Goal: Information Seeking & Learning: Learn about a topic

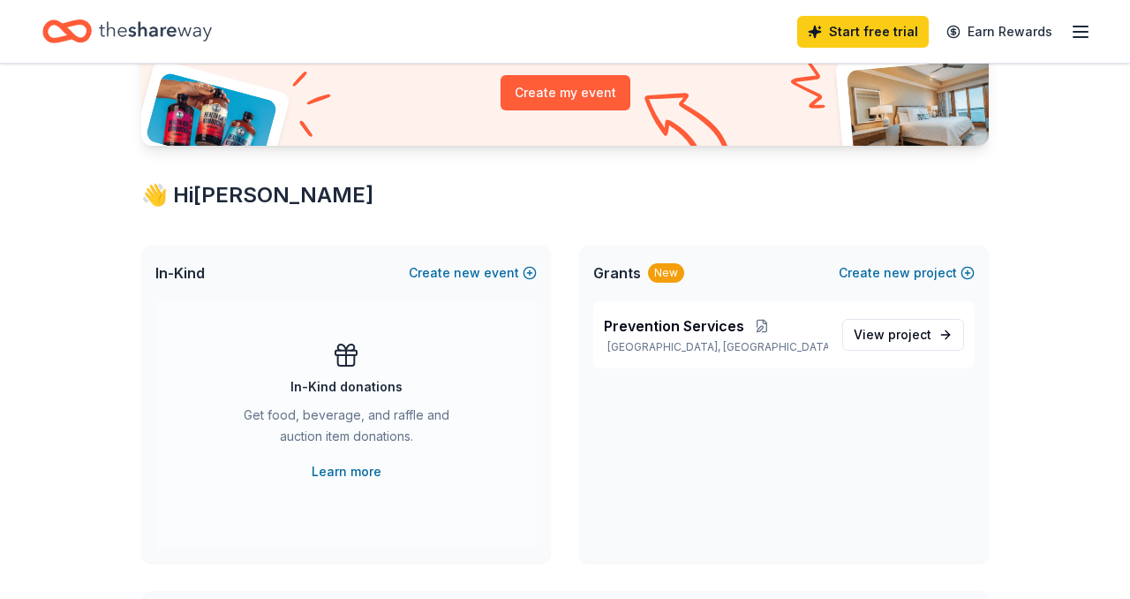
scroll to position [207, 0]
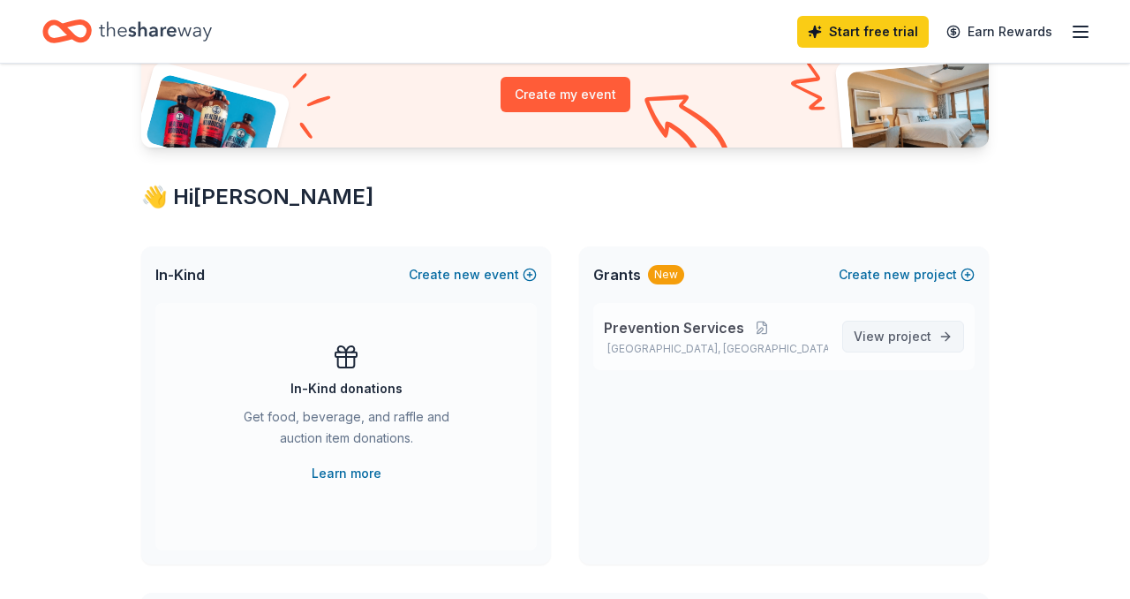
click at [889, 331] on span "project" at bounding box center [909, 335] width 43 height 15
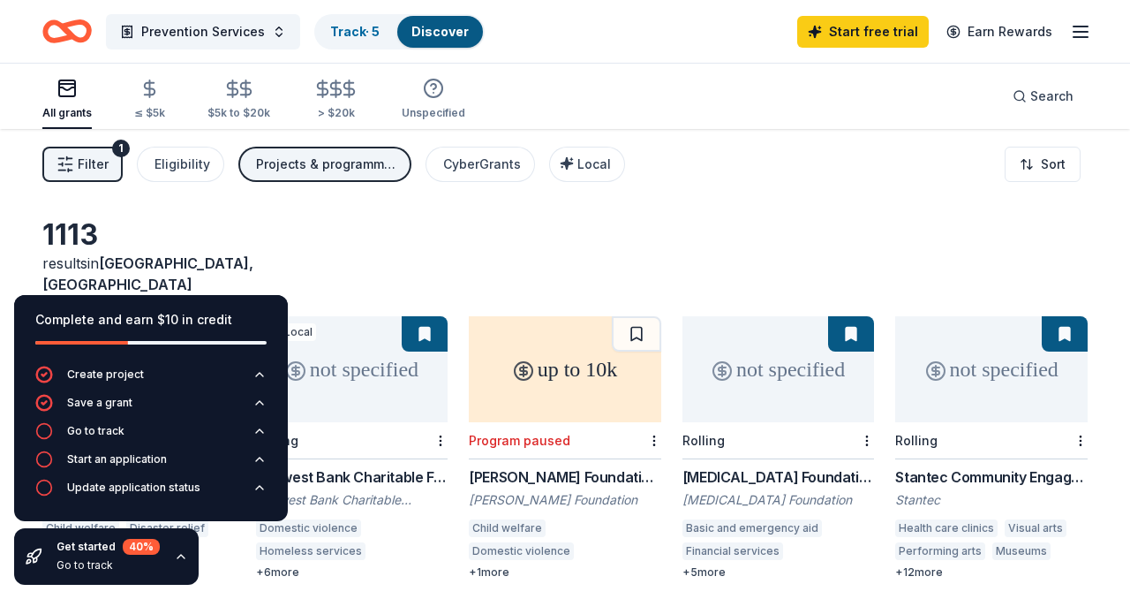
click at [343, 212] on div "1113 results in South Salt Lake, UT not specified Rolling Corning Foundation Gr…" at bounding box center [565, 577] width 1130 height 897
click at [559, 247] on div "1113 results in South Salt Lake, UT" at bounding box center [564, 256] width 1045 height 78
click at [517, 217] on div "1113 results in South Salt Lake, UT" at bounding box center [564, 256] width 1045 height 78
click at [180, 555] on icon "button" at bounding box center [180, 556] width 7 height 4
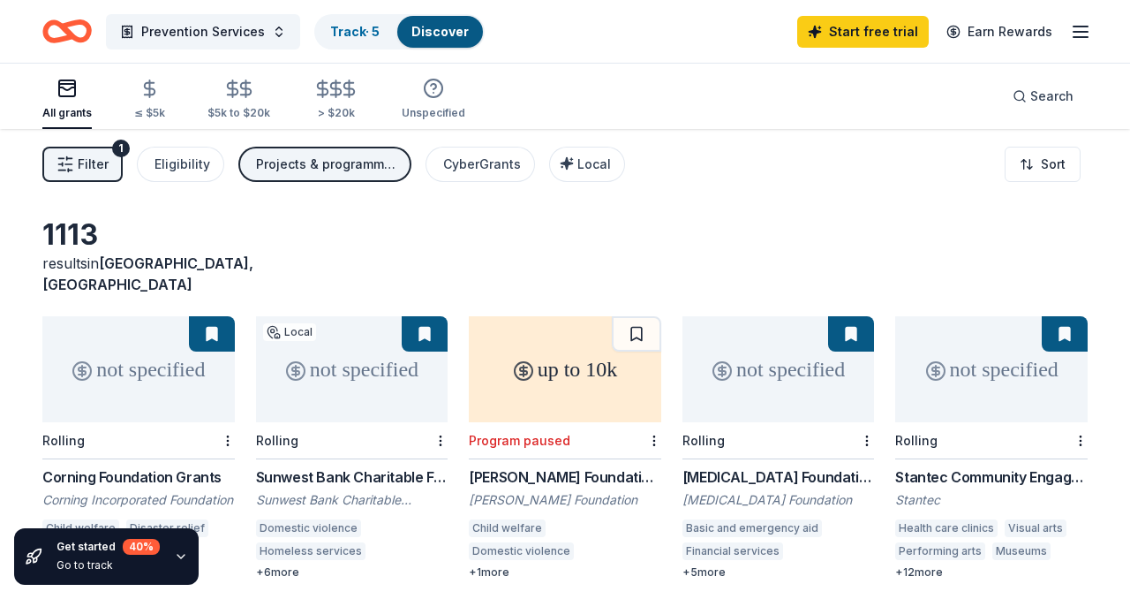
click at [180, 555] on icon "button" at bounding box center [181, 556] width 14 height 14
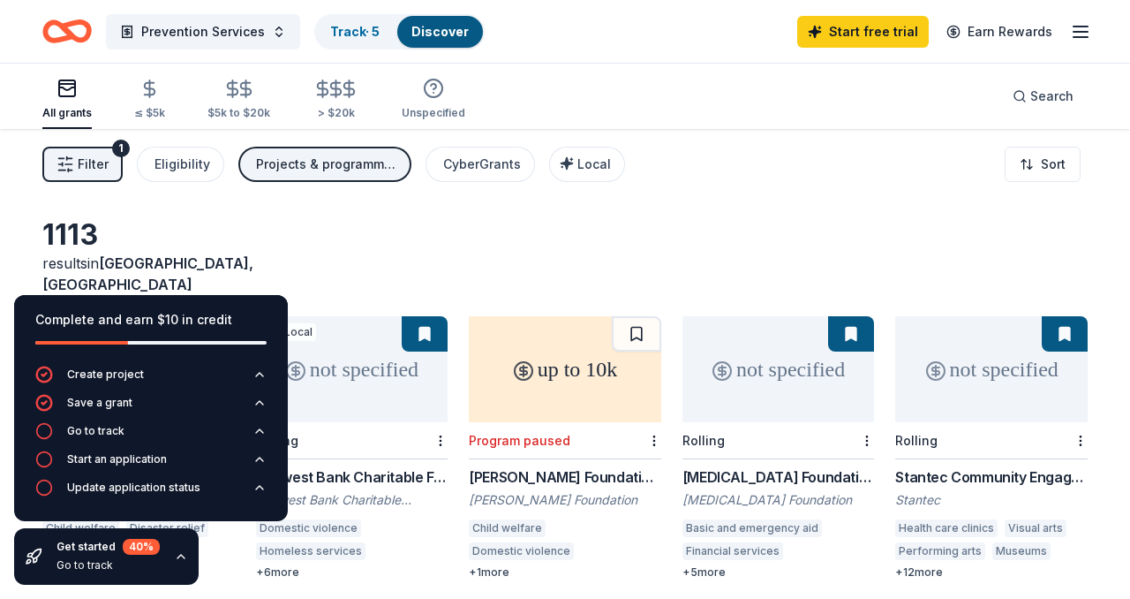
click at [180, 555] on icon "button" at bounding box center [180, 556] width 7 height 4
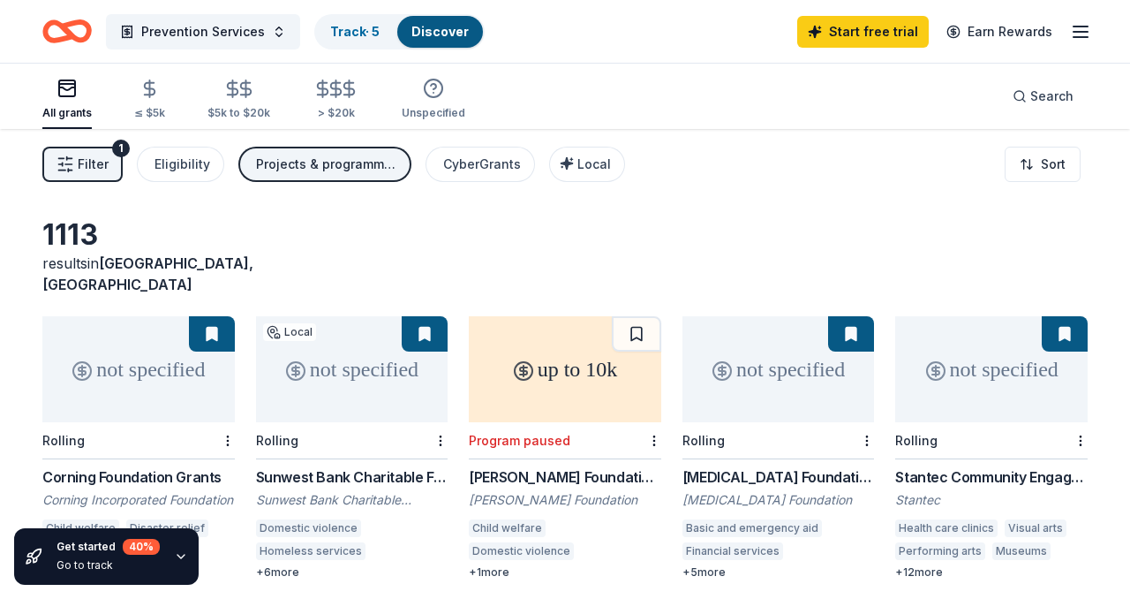
click at [485, 203] on div "1113 results in South Salt Lake, UT not specified Rolling Corning Foundation Gr…" at bounding box center [565, 577] width 1130 height 897
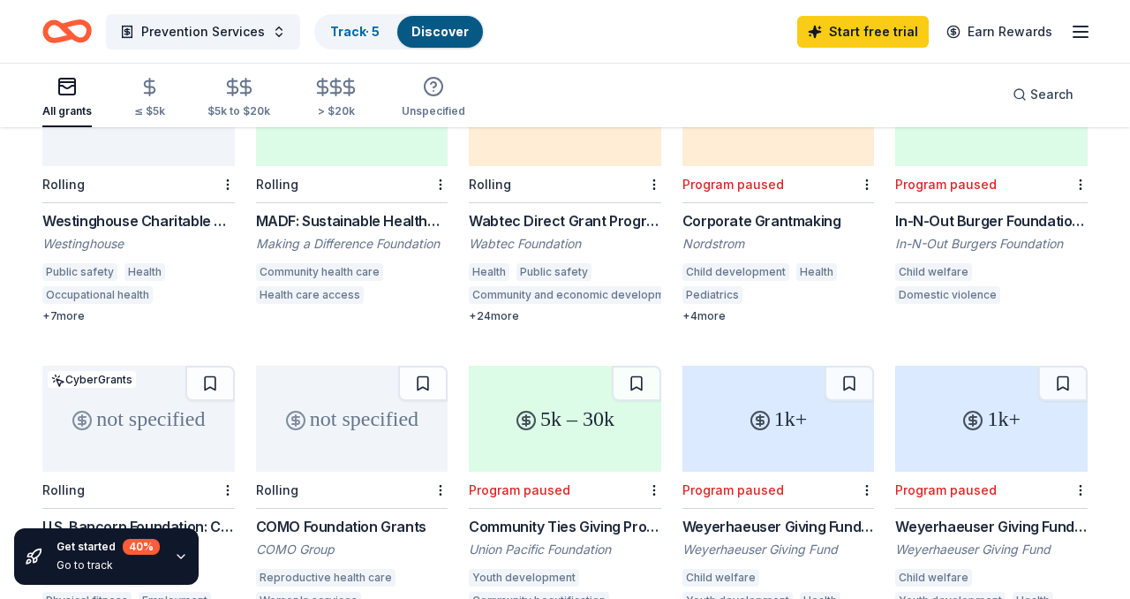
scroll to position [454, 0]
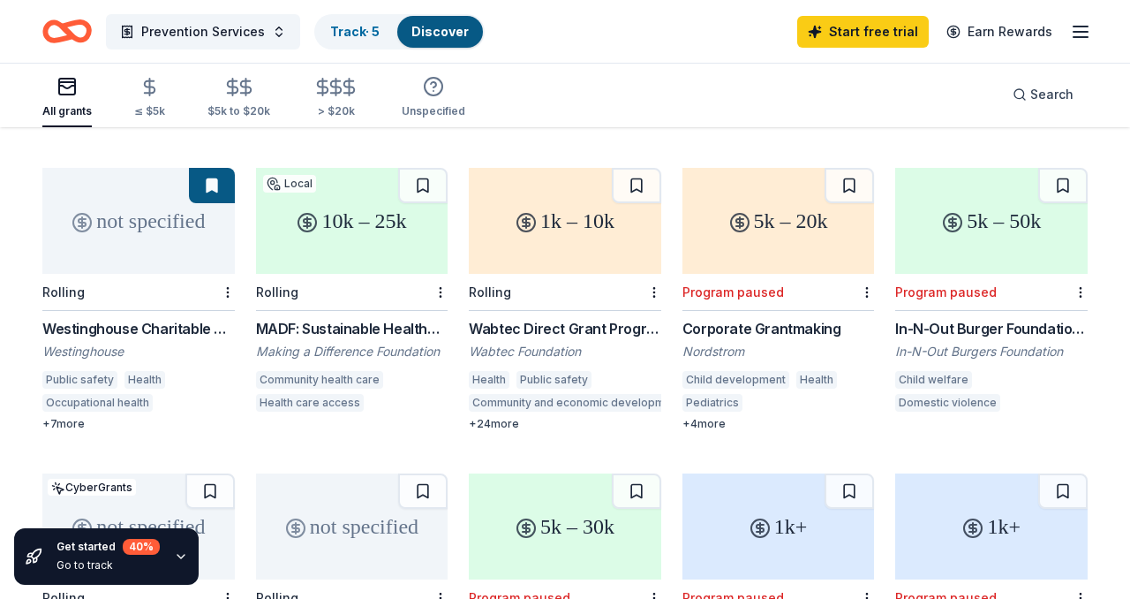
click at [946, 330] on div "In-N-Out Burger Foundation Grants" at bounding box center [991, 328] width 192 height 21
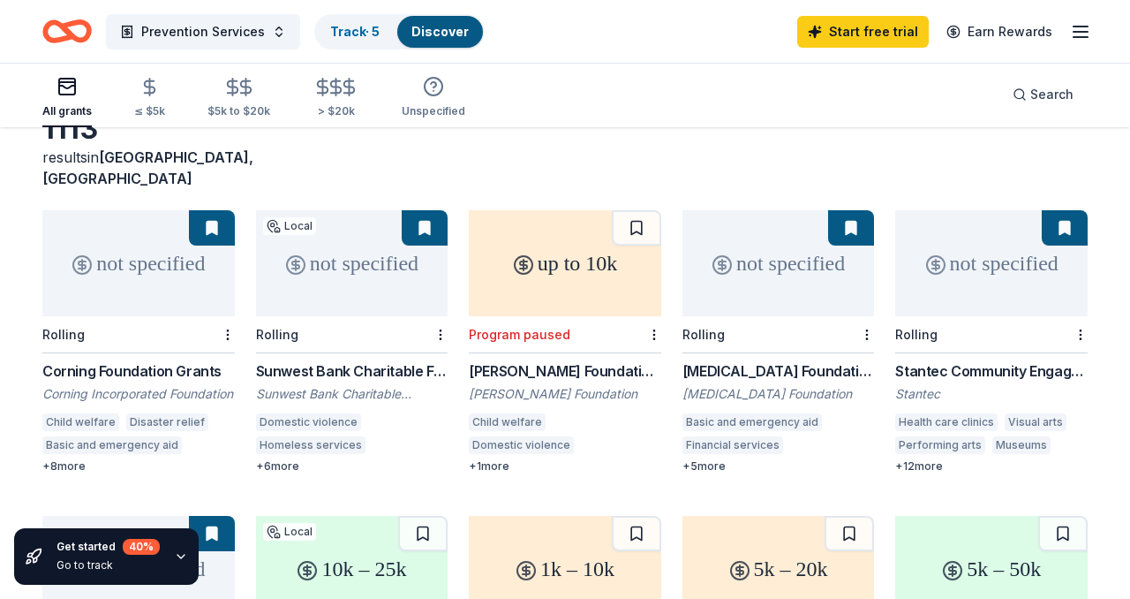
scroll to position [108, 0]
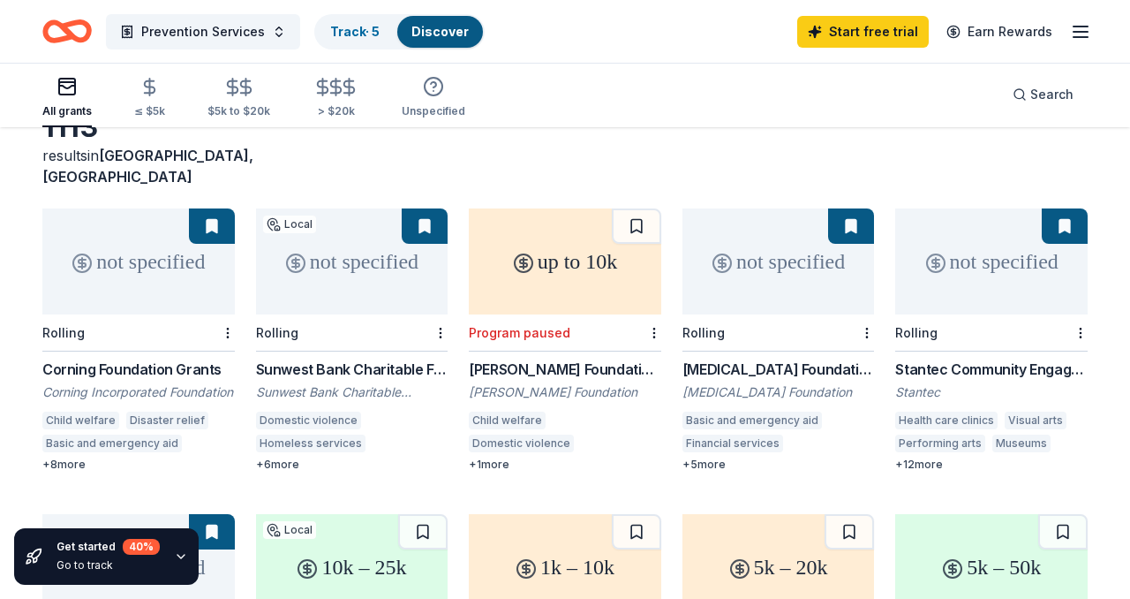
click at [537, 337] on div "Program paused" at bounding box center [520, 332] width 102 height 15
click at [116, 373] on div "Corning Foundation Grants" at bounding box center [138, 368] width 192 height 21
click at [353, 288] on div "not specified" at bounding box center [352, 261] width 192 height 106
click at [755, 370] on div "Fluor Foundation Grants" at bounding box center [778, 368] width 192 height 21
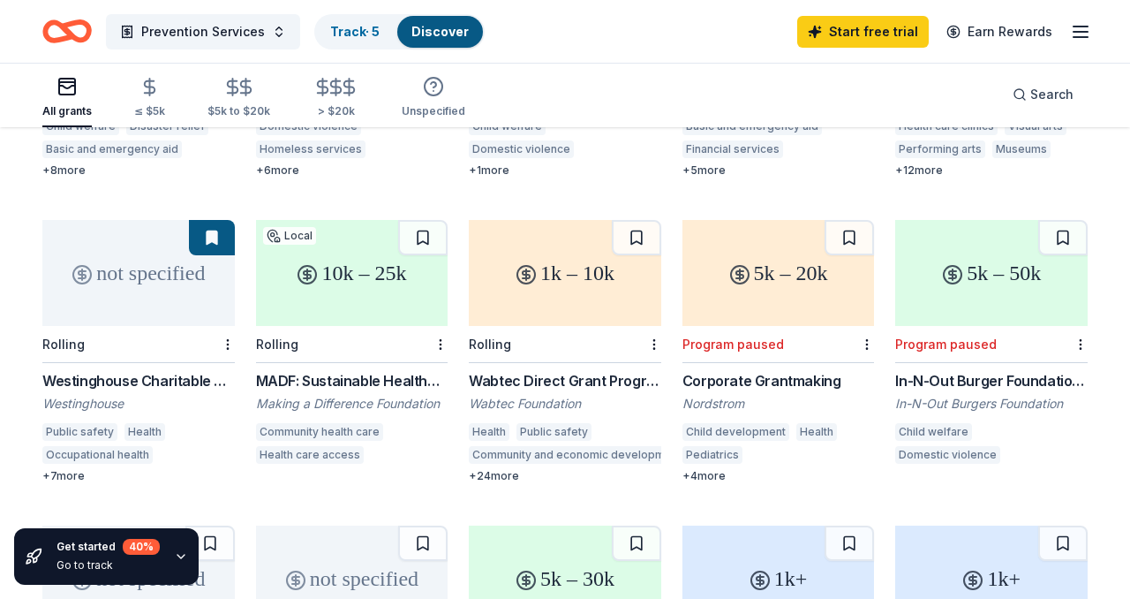
scroll to position [404, 0]
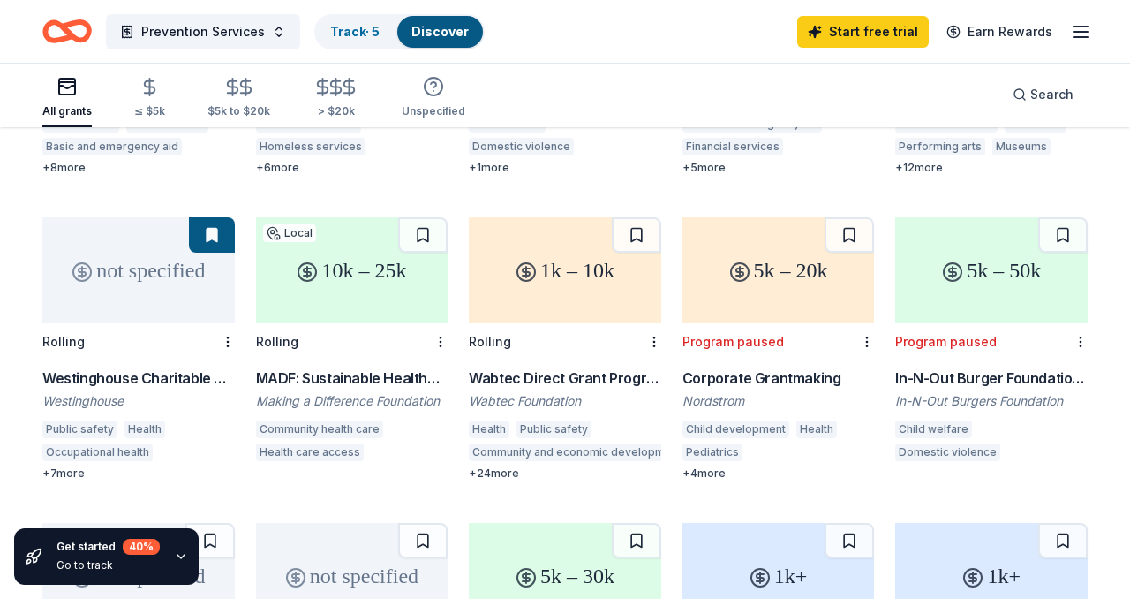
click at [147, 374] on div "Westinghouse Charitable Giving Program" at bounding box center [138, 377] width 192 height 21
click at [175, 377] on div "Westinghouse Charitable Giving Program" at bounding box center [138, 377] width 192 height 21
click at [594, 380] on div "Wabtec Direct Grant Program" at bounding box center [565, 377] width 192 height 21
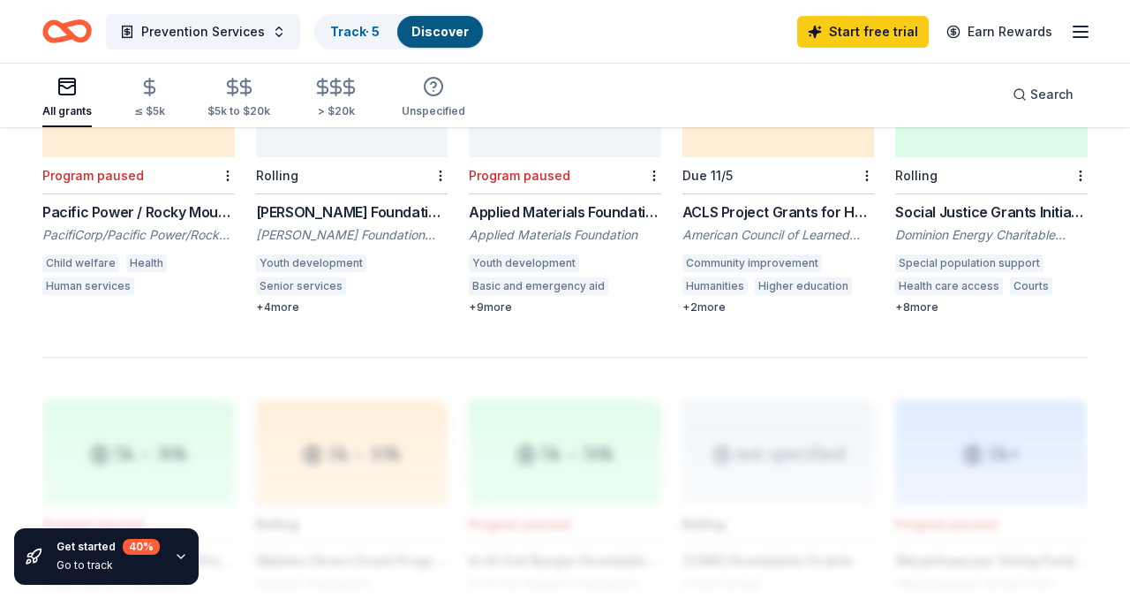
scroll to position [1184, 0]
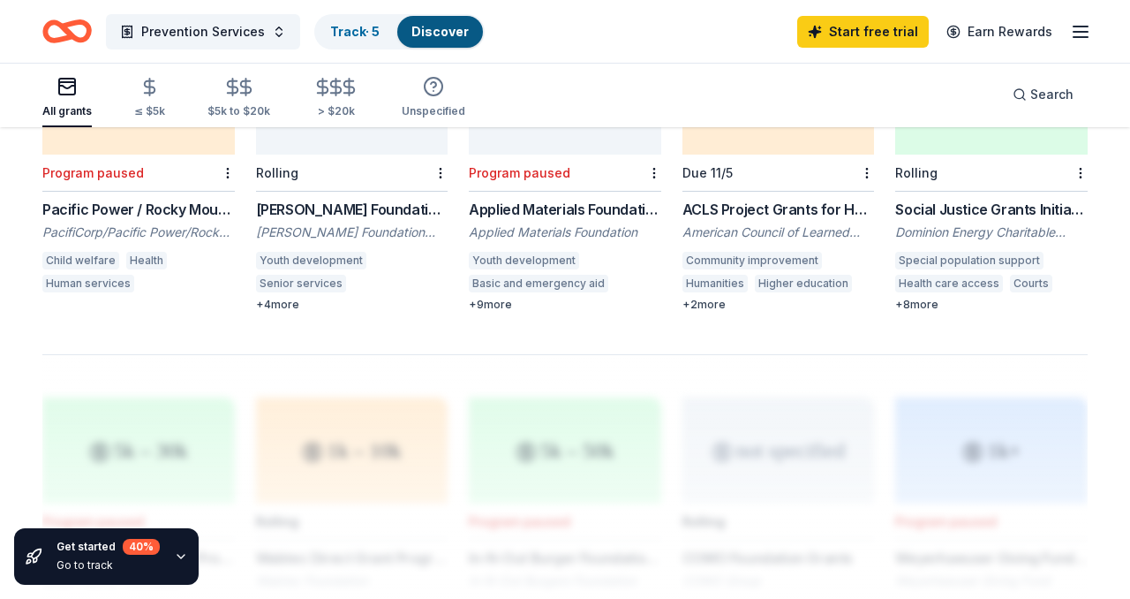
click at [923, 209] on div "Social Justice Grants Initiative - Community Grants" at bounding box center [991, 209] width 192 height 21
click at [339, 96] on icon "button" at bounding box center [349, 87] width 20 height 20
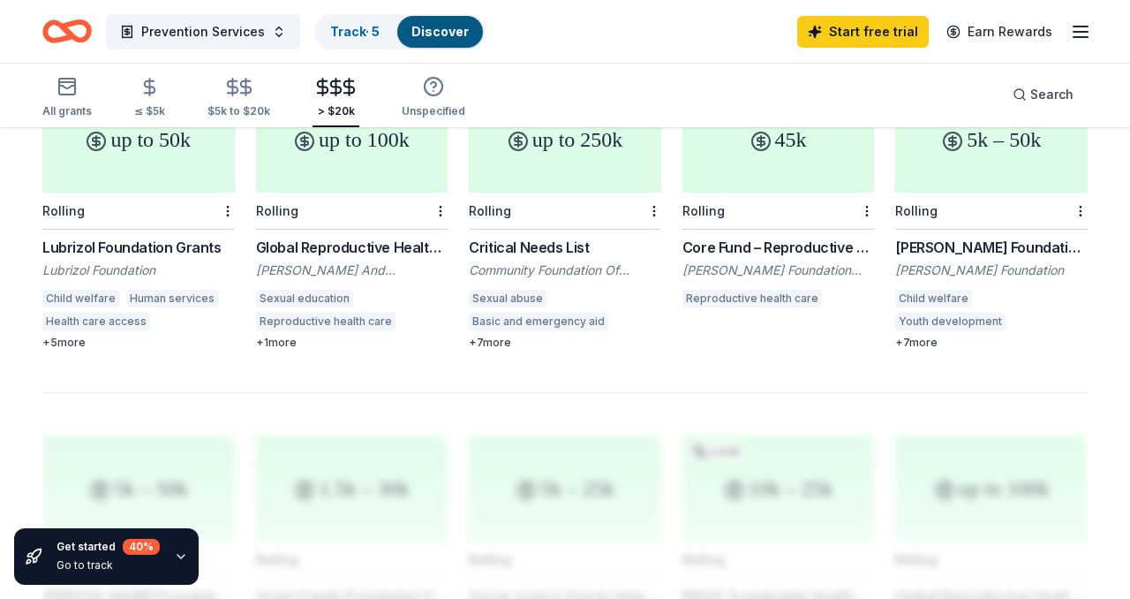
scroll to position [1121, 0]
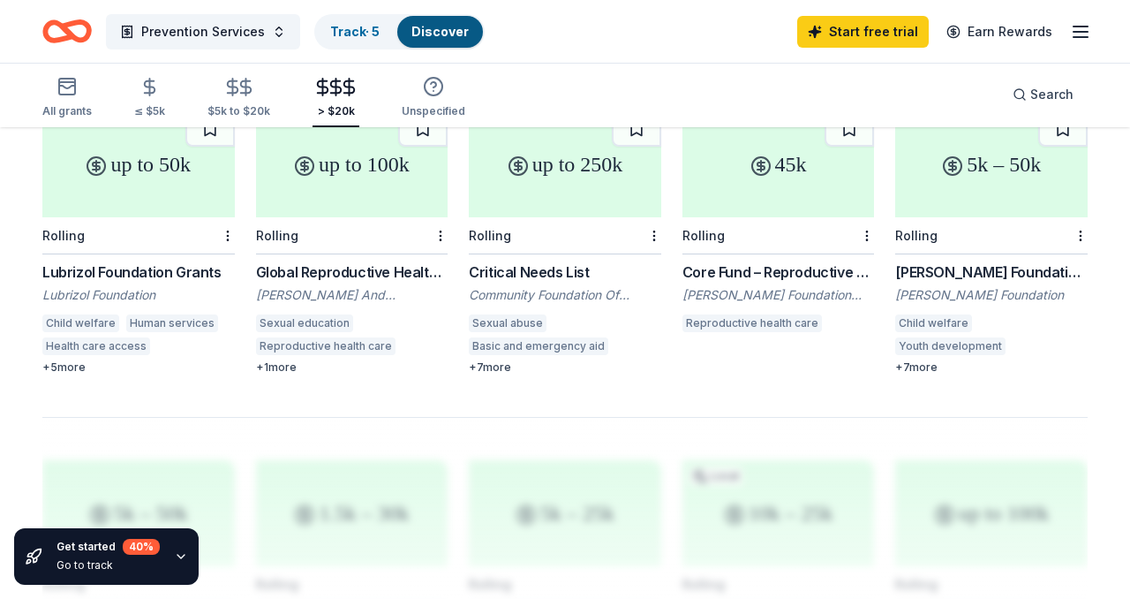
click at [938, 276] on div "[PERSON_NAME] Foundation Grant" at bounding box center [991, 271] width 192 height 21
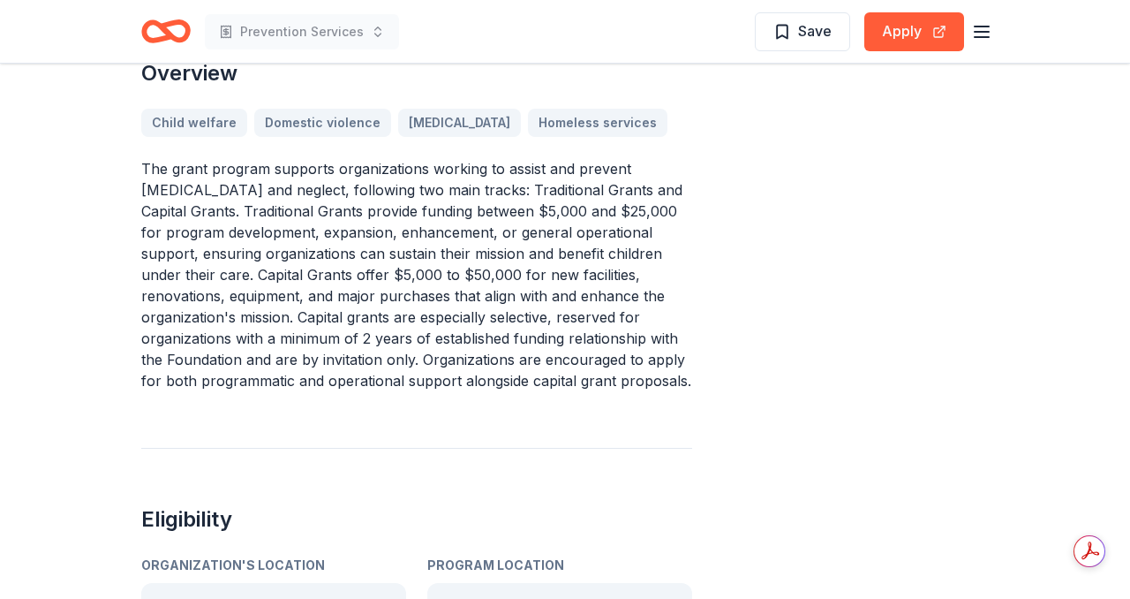
scroll to position [373, 0]
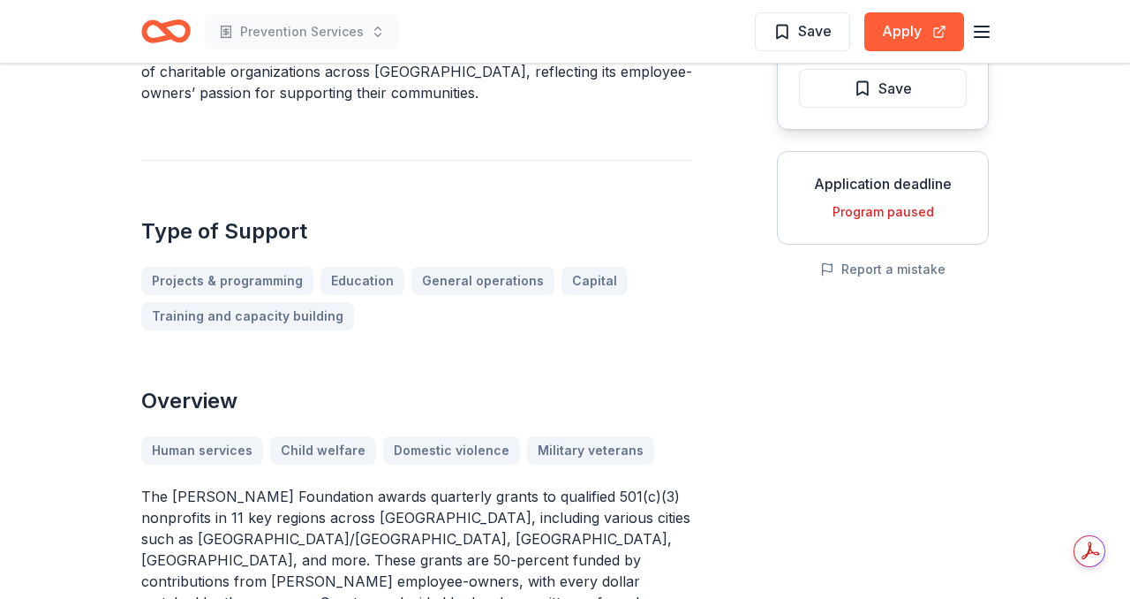
scroll to position [142, 0]
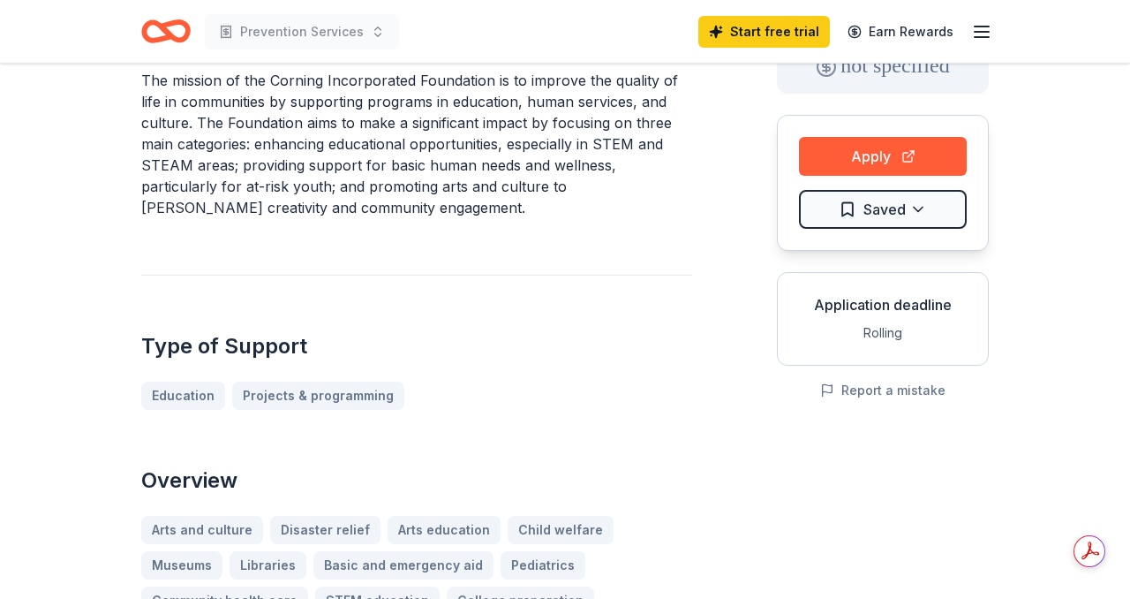
scroll to position [145, 0]
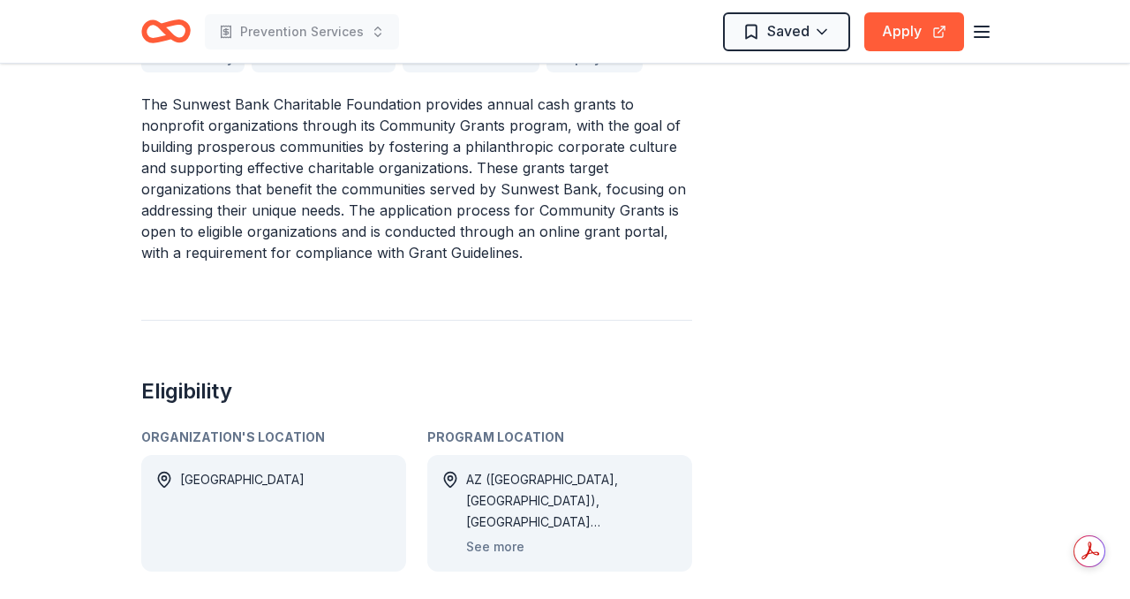
scroll to position [809, 0]
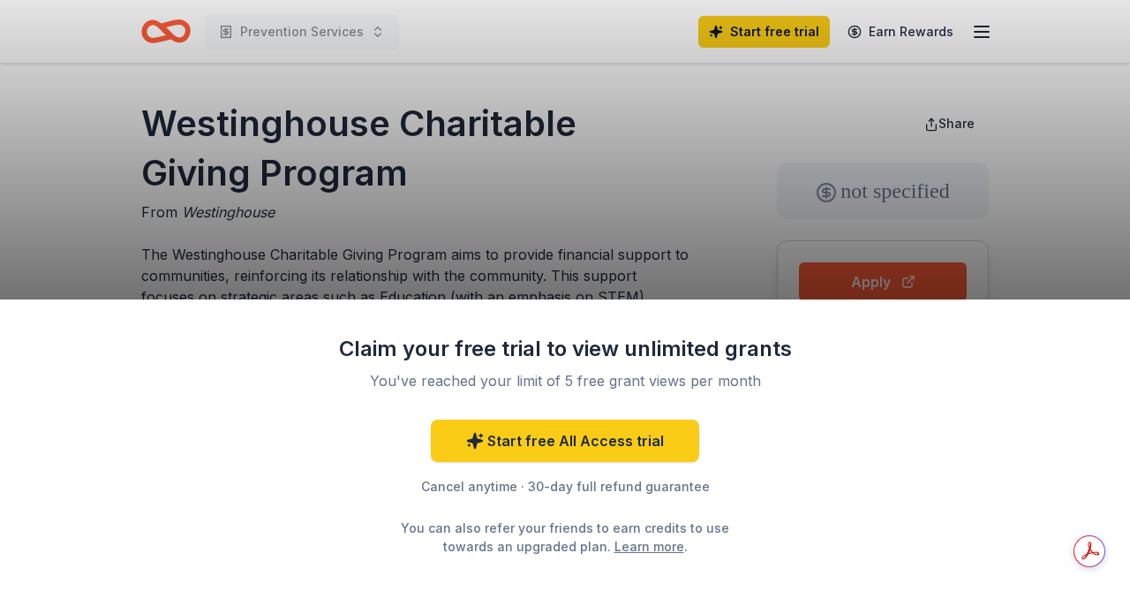
click at [586, 274] on div "Claim your free trial to view unlimited grants You've reached your limit of 5 f…" at bounding box center [565, 299] width 1130 height 599
click at [637, 275] on div "Claim your free trial to view unlimited grants You've reached your limit of 5 f…" at bounding box center [565, 299] width 1130 height 599
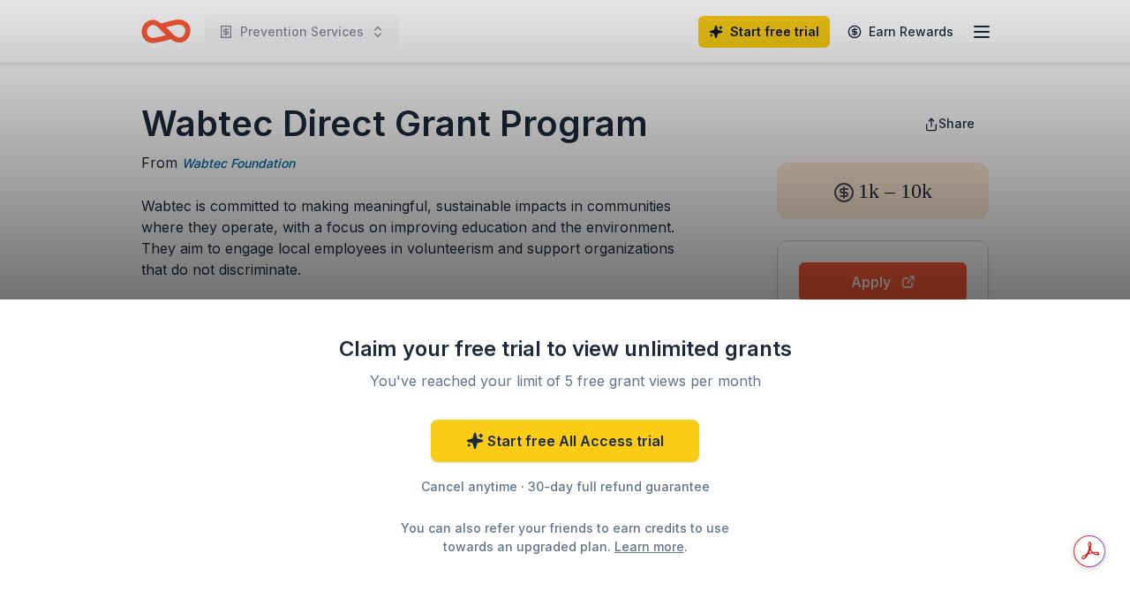
click at [444, 118] on div "Claim your free trial to view unlimited grants You've reached your limit of 5 f…" at bounding box center [565, 299] width 1130 height 599
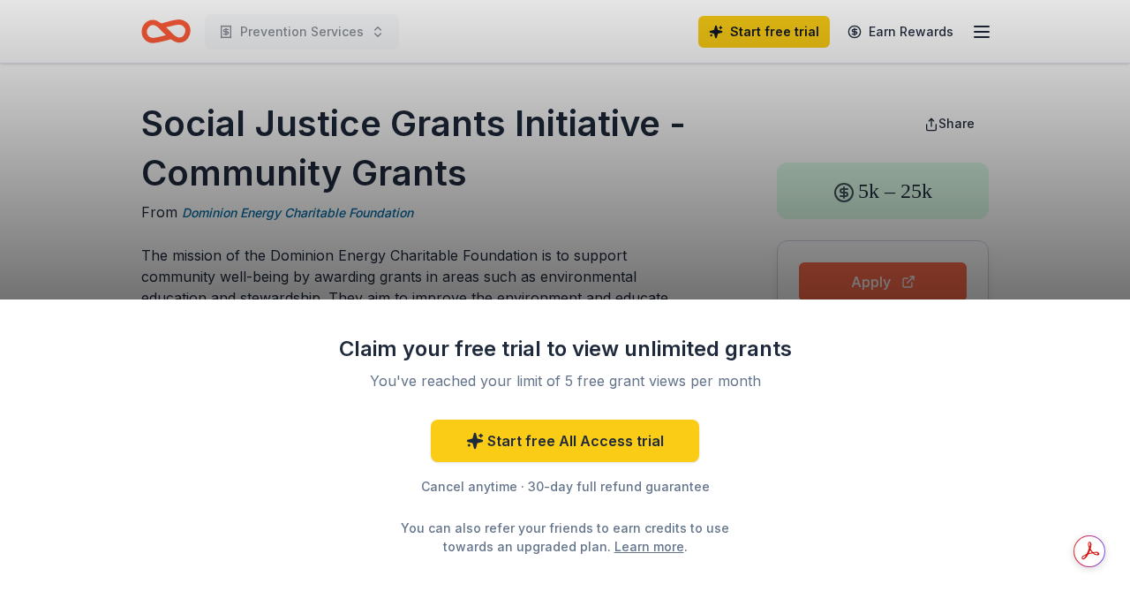
click at [853, 281] on div "Claim your free trial to view unlimited grants You've reached your limit of 5 f…" at bounding box center [565, 299] width 1130 height 599
click at [595, 272] on div "Claim your free trial to view unlimited grants You've reached your limit of 5 f…" at bounding box center [565, 299] width 1130 height 599
click at [625, 272] on div "Claim your free trial to view unlimited grants You've reached your limit of 5 f…" at bounding box center [565, 299] width 1130 height 599
